Goal: Task Accomplishment & Management: Manage account settings

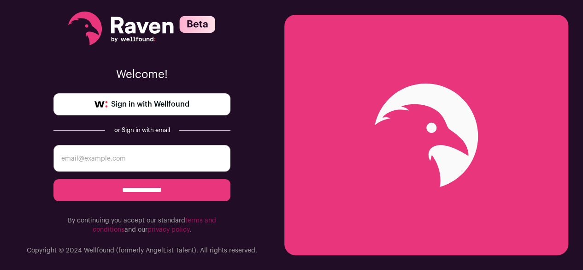
click at [114, 155] on input "email" at bounding box center [141, 158] width 177 height 27
type input "emkwambe1@gmail.com"
click at [133, 187] on input "**********" at bounding box center [141, 190] width 177 height 22
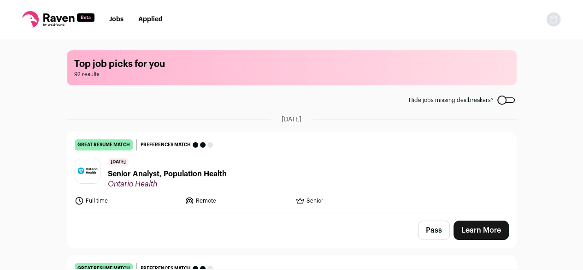
click at [556, 22] on img "Open dropdown" at bounding box center [553, 19] width 15 height 15
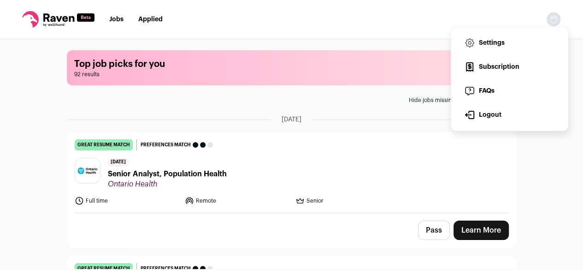
click at [496, 44] on link "Settings" at bounding box center [509, 43] width 102 height 22
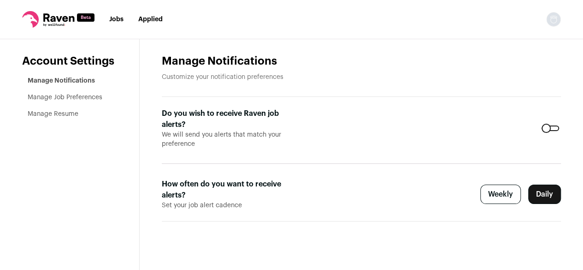
click at [57, 100] on link "Manage Job Preferences" at bounding box center [65, 97] width 75 height 6
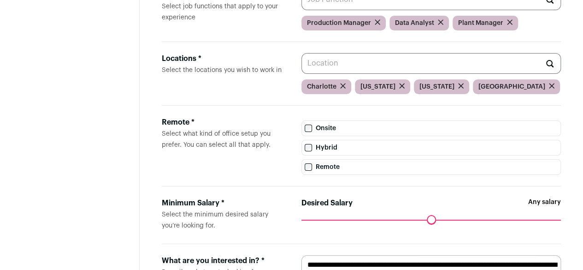
scroll to position [46, 0]
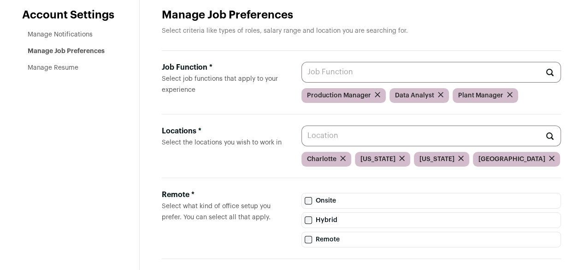
click at [549, 161] on icon "submit" at bounding box center [552, 158] width 6 height 6
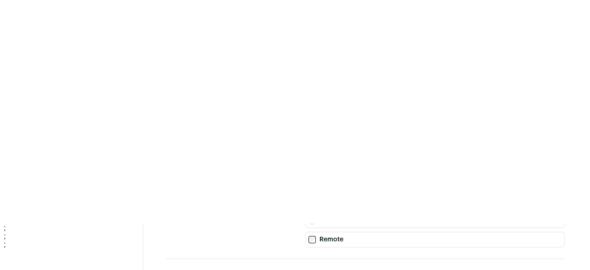
scroll to position [0, 0]
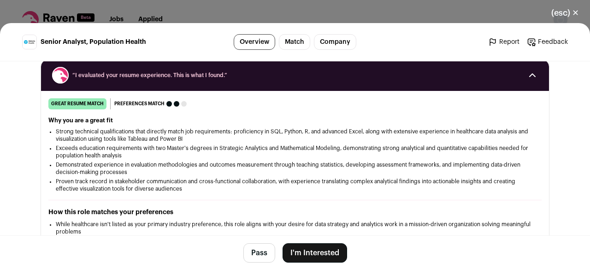
scroll to position [138, 0]
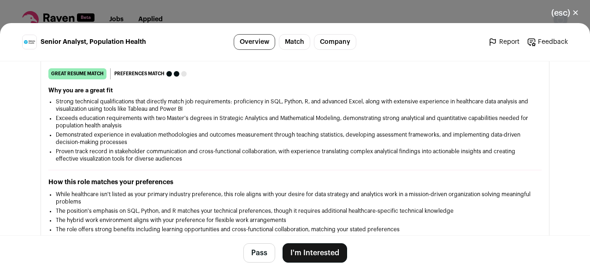
click at [310, 251] on button "I'm Interested" at bounding box center [314, 252] width 64 height 19
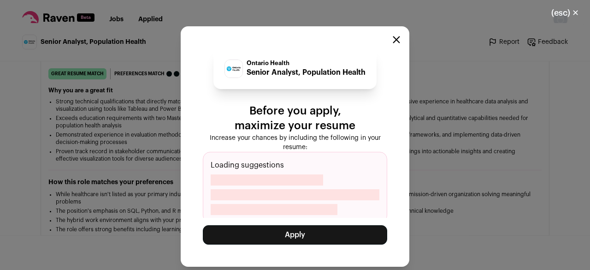
click at [296, 235] on button "Apply" at bounding box center [295, 234] width 184 height 19
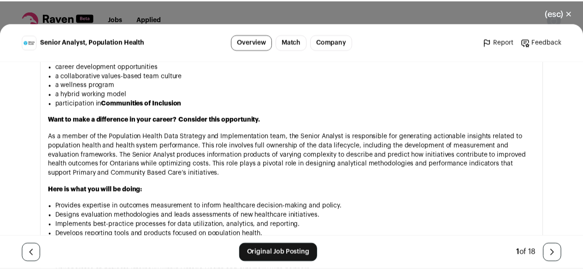
scroll to position [599, 0]
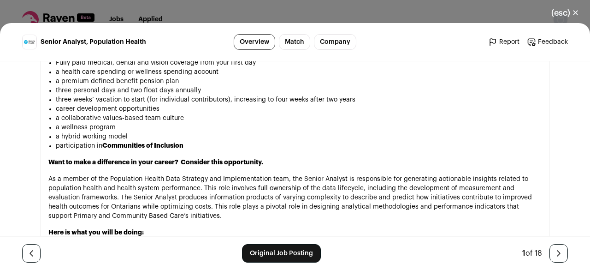
click at [579, 12] on button "(esc) ✕" at bounding box center [565, 13] width 50 height 20
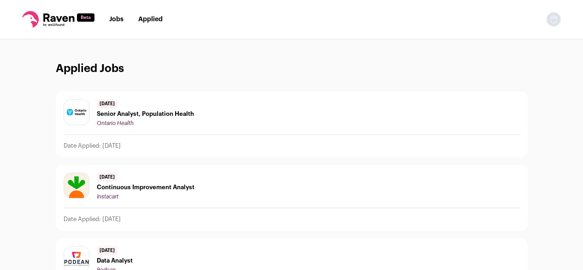
click at [117, 19] on link "Jobs" at bounding box center [116, 19] width 14 height 6
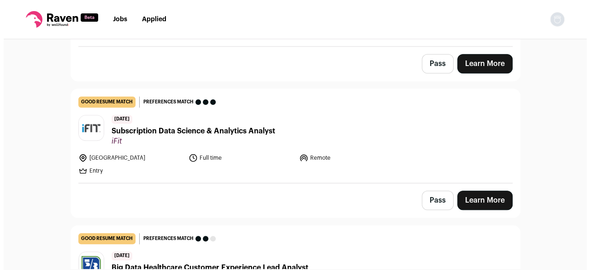
scroll to position [369, 0]
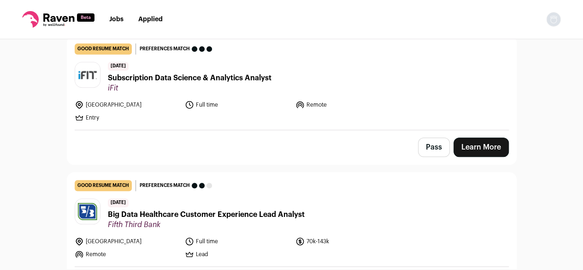
click at [195, 78] on span "Subscription Data Science & Analytics Analyst" at bounding box center [190, 77] width 164 height 11
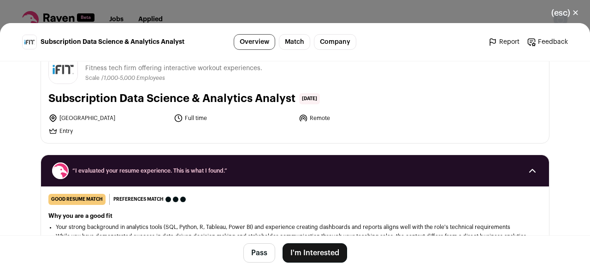
scroll to position [92, 0]
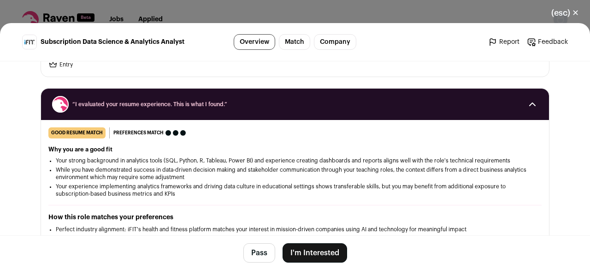
click at [312, 260] on button "I'm Interested" at bounding box center [314, 252] width 64 height 19
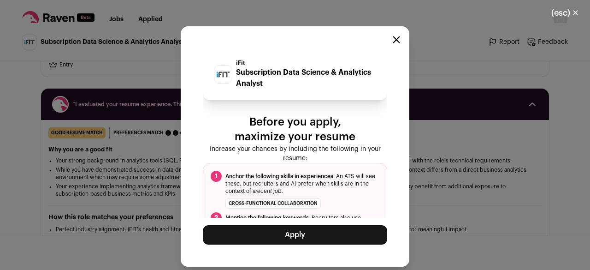
scroll to position [60, 0]
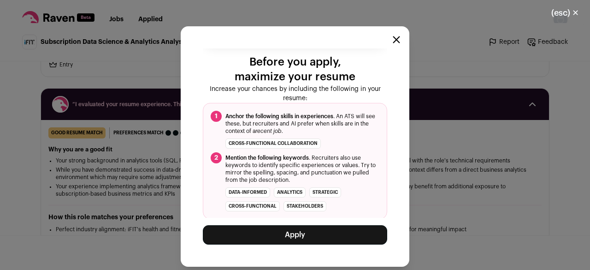
click at [295, 238] on button "Apply" at bounding box center [295, 234] width 184 height 19
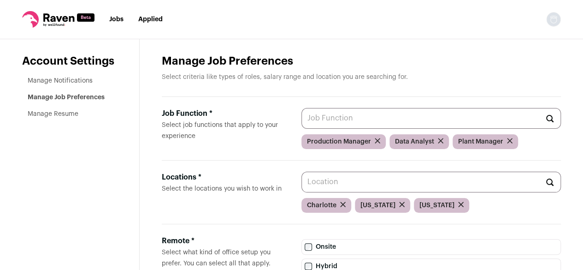
click at [399, 206] on icon "submit" at bounding box center [402, 204] width 6 height 6
click at [403, 205] on icon "submit" at bounding box center [402, 204] width 6 height 6
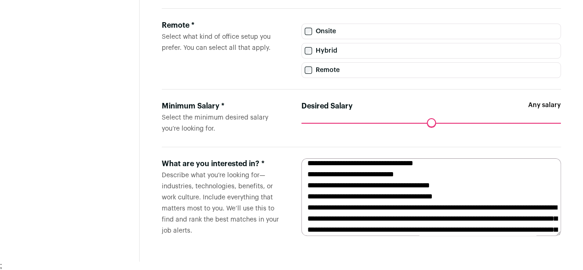
scroll to position [104, 0]
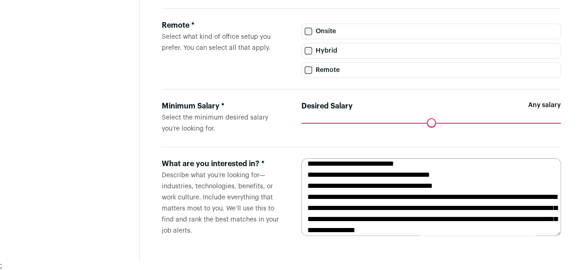
click at [359, 186] on textarea at bounding box center [430, 196] width 259 height 77
drag, startPoint x: 477, startPoint y: 174, endPoint x: 543, endPoint y: 173, distance: 65.9
click at [543, 173] on textarea at bounding box center [430, 196] width 259 height 77
drag, startPoint x: 305, startPoint y: 184, endPoint x: 454, endPoint y: 189, distance: 149.4
click at [454, 189] on textarea at bounding box center [430, 196] width 259 height 77
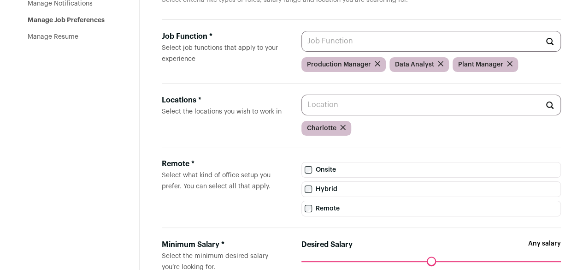
scroll to position [0, 0]
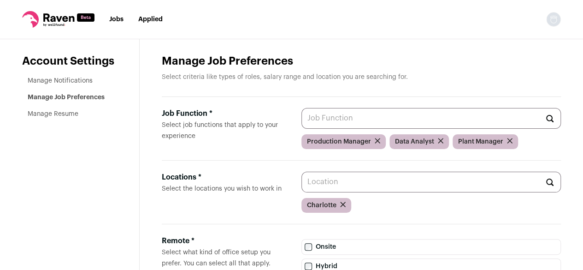
type textarea "**********"
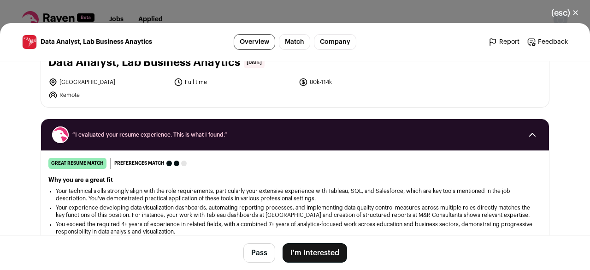
scroll to position [92, 0]
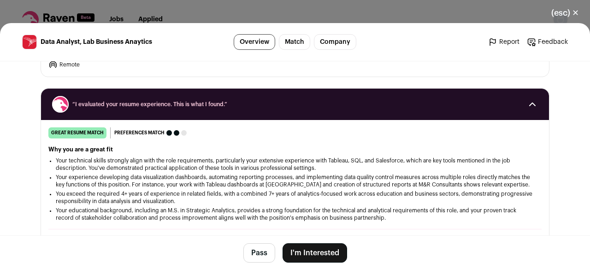
click at [308, 255] on button "I'm Interested" at bounding box center [314, 252] width 64 height 19
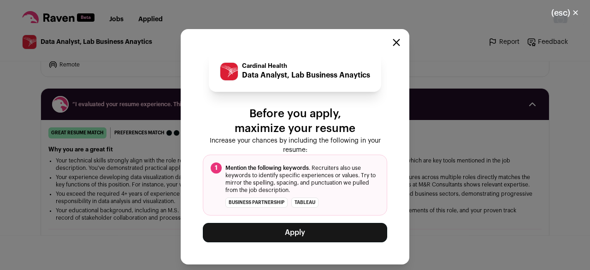
click at [295, 244] on div "Cardinal Health Data Analyst, Lab Business Anaytics Before you apply, maximize …" at bounding box center [295, 146] width 229 height 235
click at [293, 240] on button "Apply" at bounding box center [295, 232] width 184 height 19
